Goal: Task Accomplishment & Management: Use online tool/utility

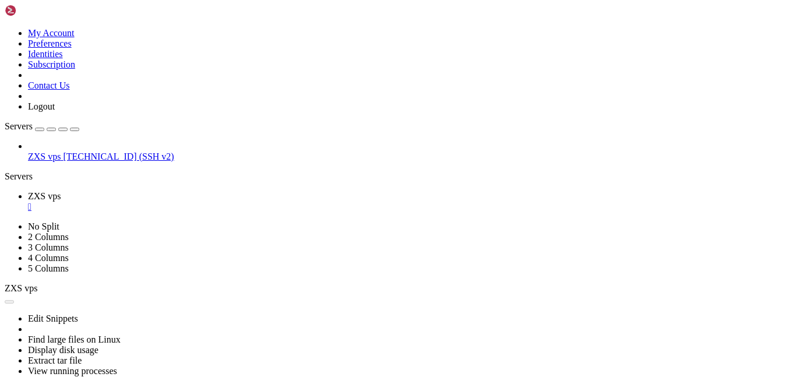
click at [207, 202] on div "" at bounding box center [409, 207] width 763 height 10
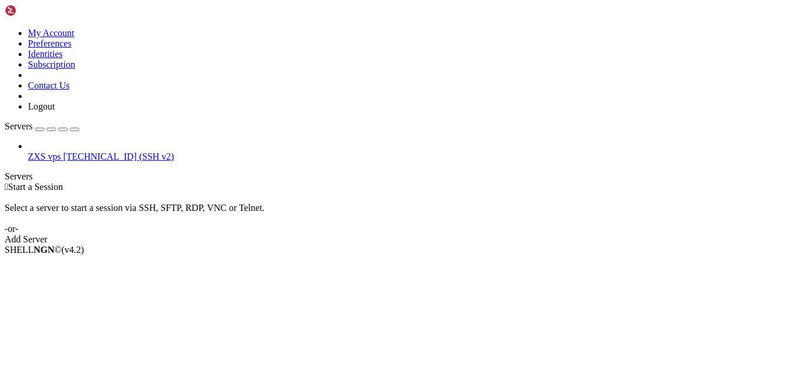
click at [487, 234] on div "Add Server" at bounding box center [398, 239] width 786 height 10
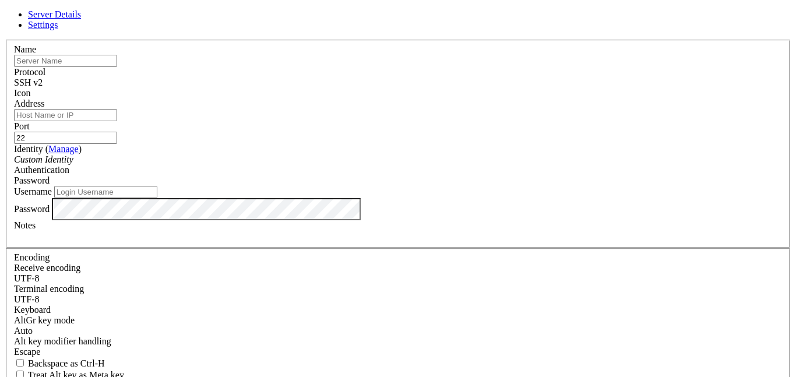
click at [157, 198] on input "Username" at bounding box center [105, 192] width 103 height 12
paste input "170.205.38.158"
type input "root"
click at [117, 121] on input "Address" at bounding box center [65, 115] width 103 height 12
paste input "170.205.38.158"
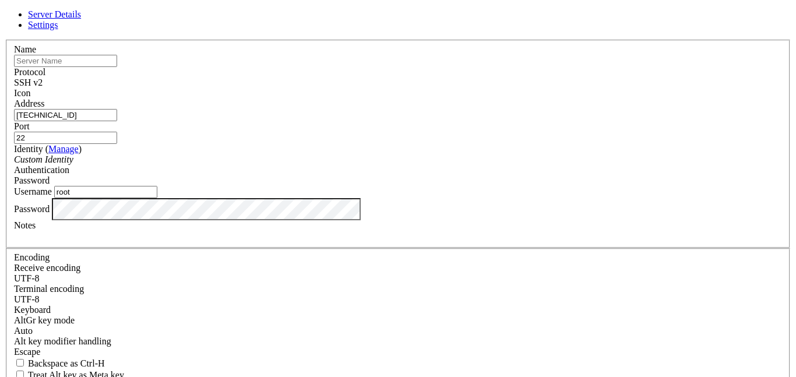
type input "170.205.38.158"
click at [117, 67] on input "text" at bounding box center [65, 61] width 103 height 12
type input "vms"
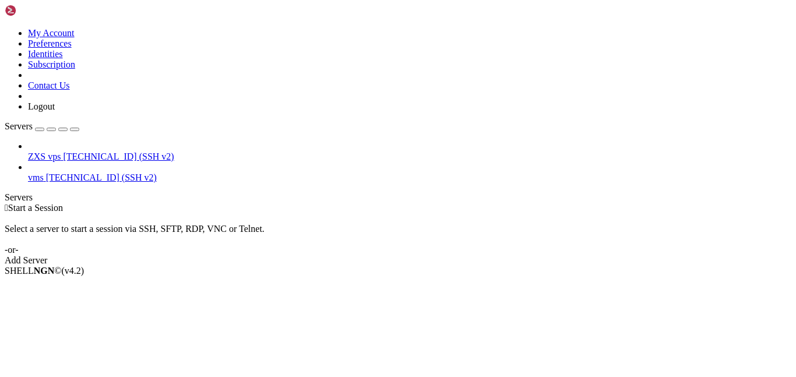
click at [106, 172] on span "170.205.38.158 (SSH v2)" at bounding box center [101, 177] width 111 height 10
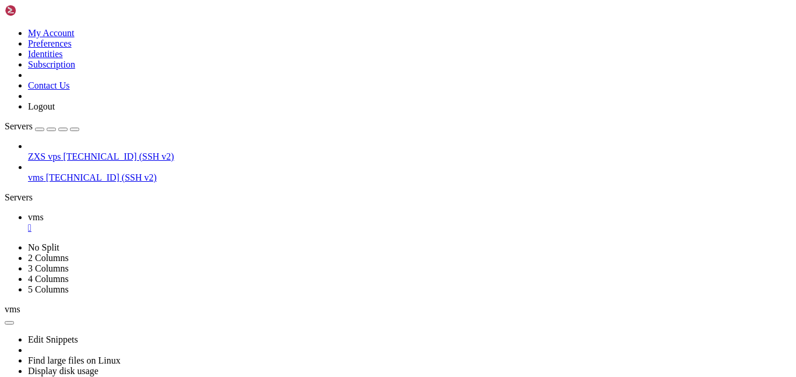
scroll to position [325, 0]
drag, startPoint x: 86, startPoint y: 699, endPoint x: 9, endPoint y: 660, distance: 86.0
